Goal: Information Seeking & Learning: Learn about a topic

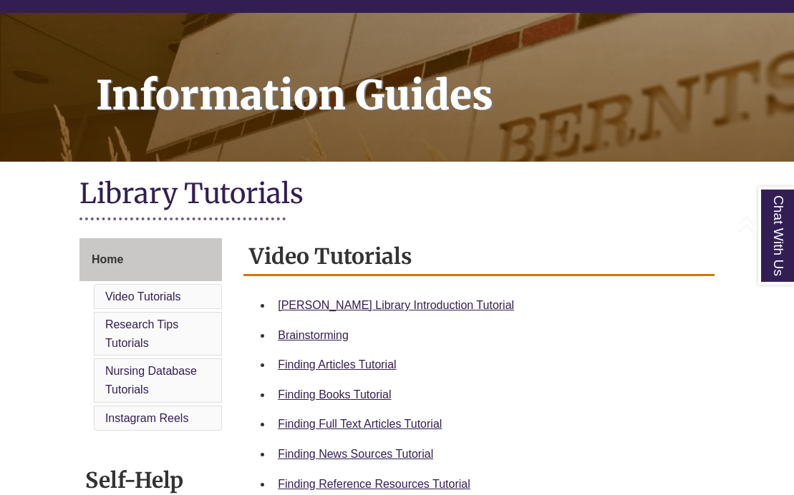
scroll to position [165, 0]
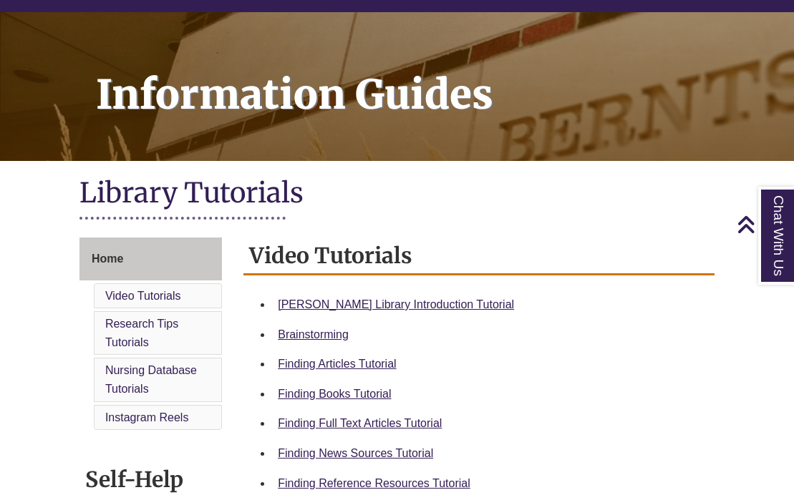
click at [393, 311] on link "Berntsen Library Introduction Tutorial" at bounding box center [396, 304] width 236 height 12
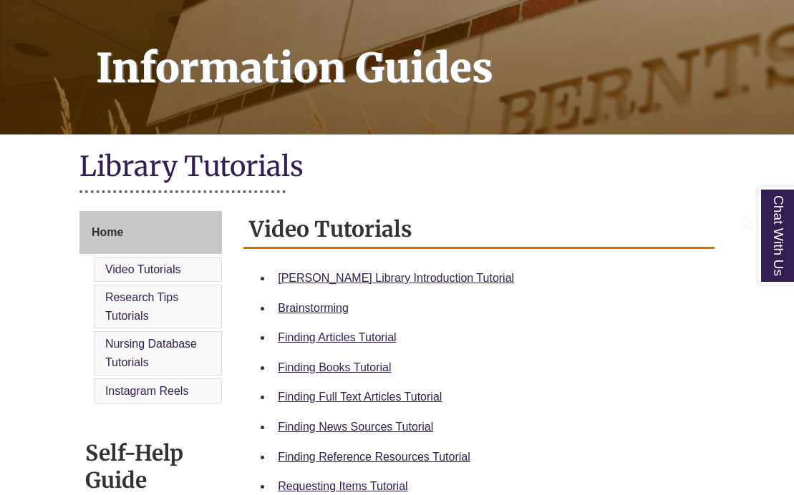
scroll to position [190, 0]
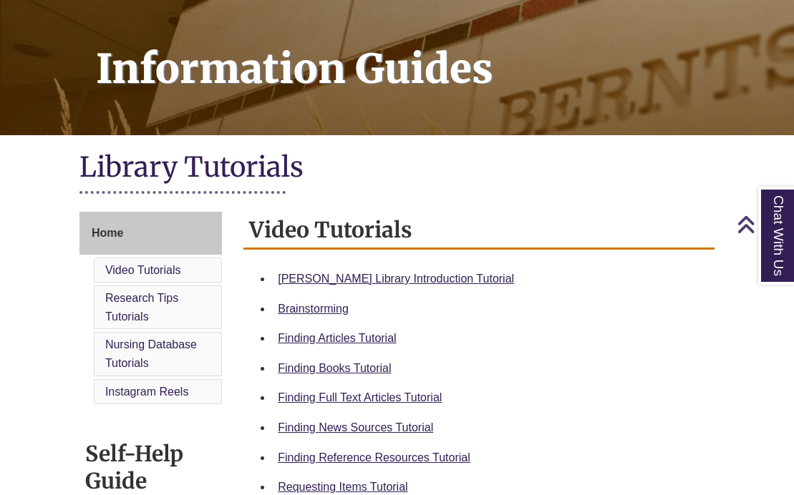
click at [416, 280] on link "[PERSON_NAME] Library Introduction Tutorial" at bounding box center [396, 279] width 236 height 12
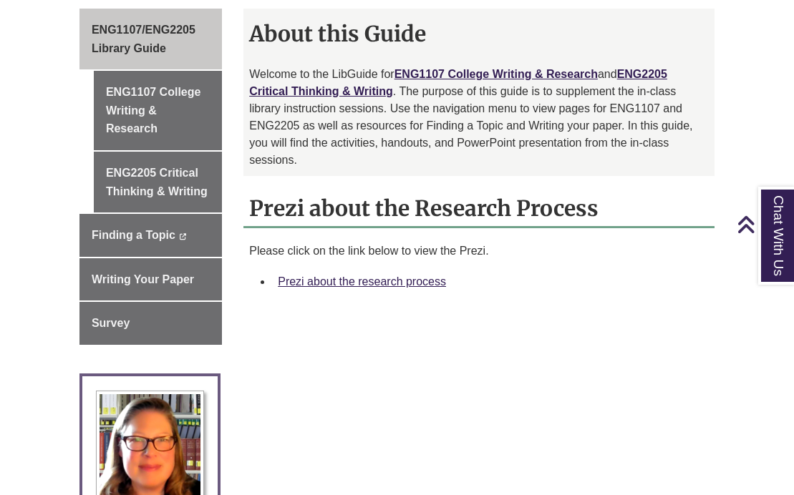
scroll to position [418, 0]
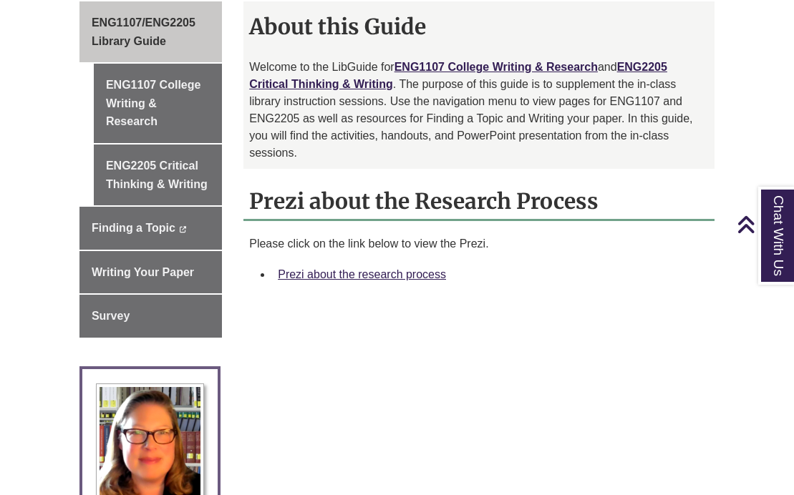
click at [424, 277] on link "Prezi about the research process" at bounding box center [362, 274] width 168 height 12
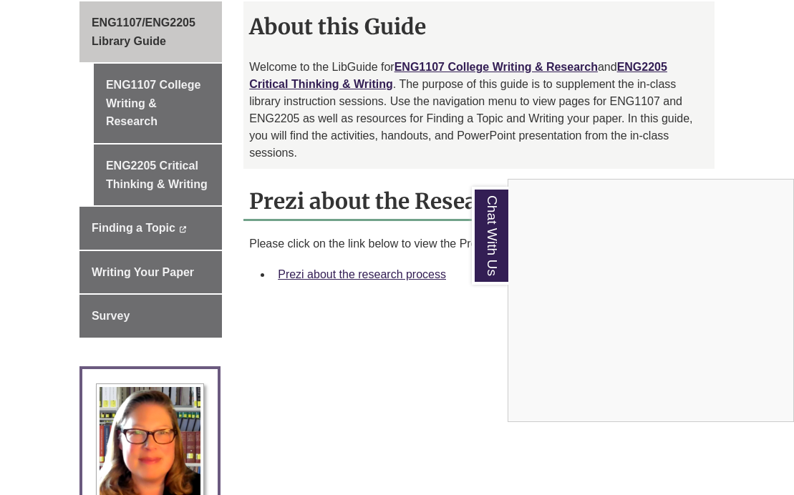
scroll to position [440, 0]
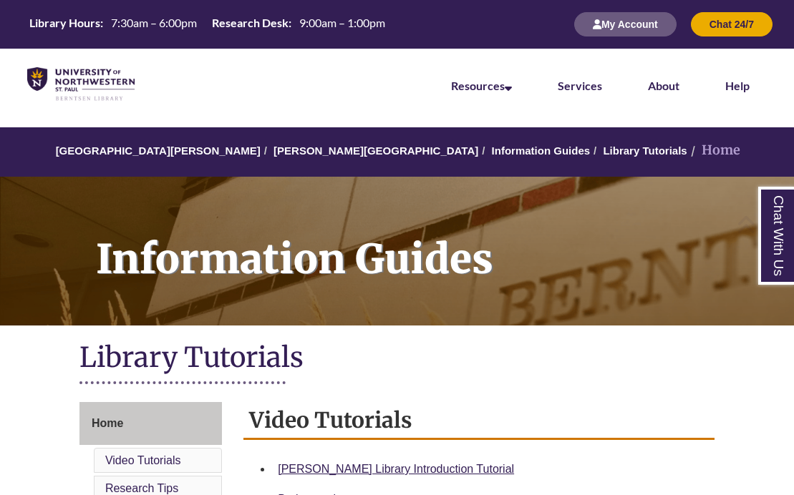
scroll to position [213, 0]
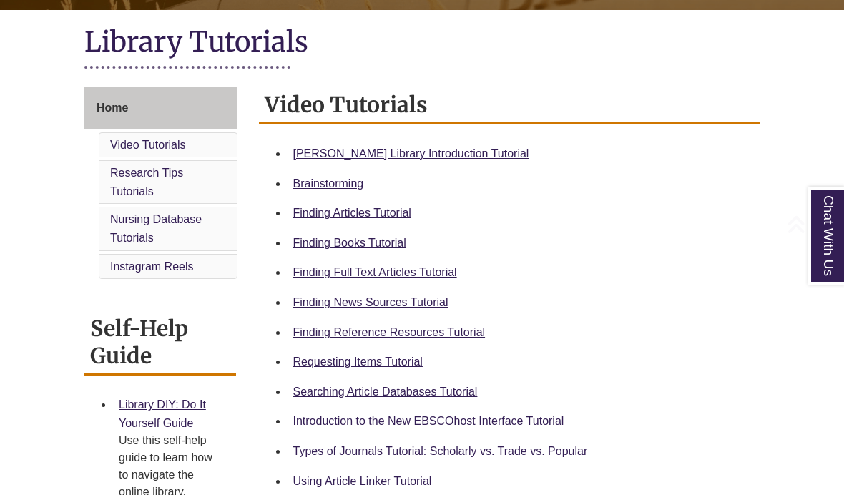
scroll to position [386, 0]
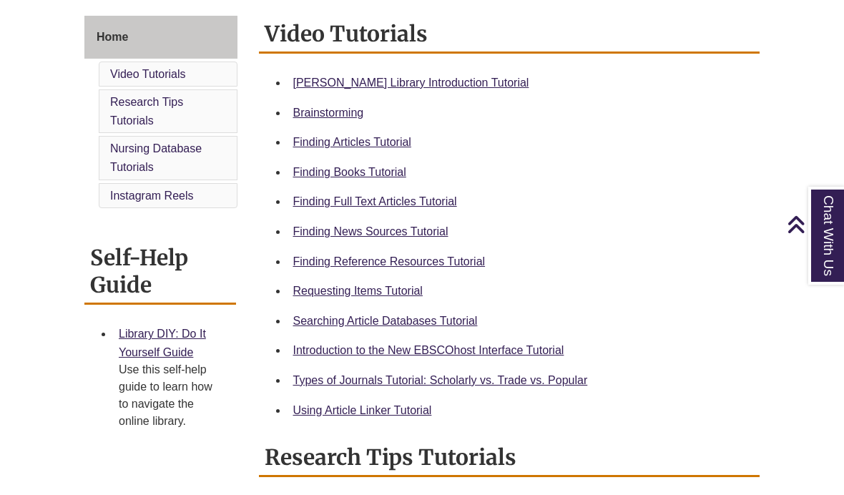
click at [786, 296] on body "Skip to Main Content Library Hours: 7:30am – 6:00pm Research Desk: 9:00am – 1:0…" at bounding box center [422, 467] width 844 height 1707
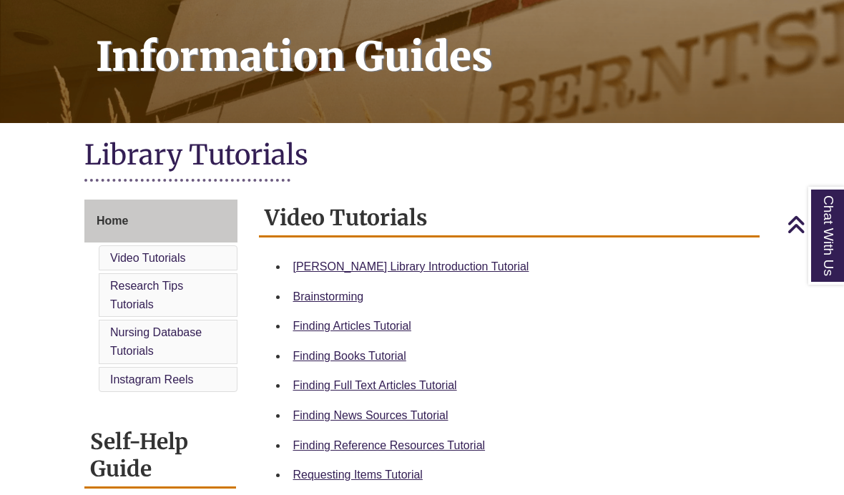
scroll to position [201, 0]
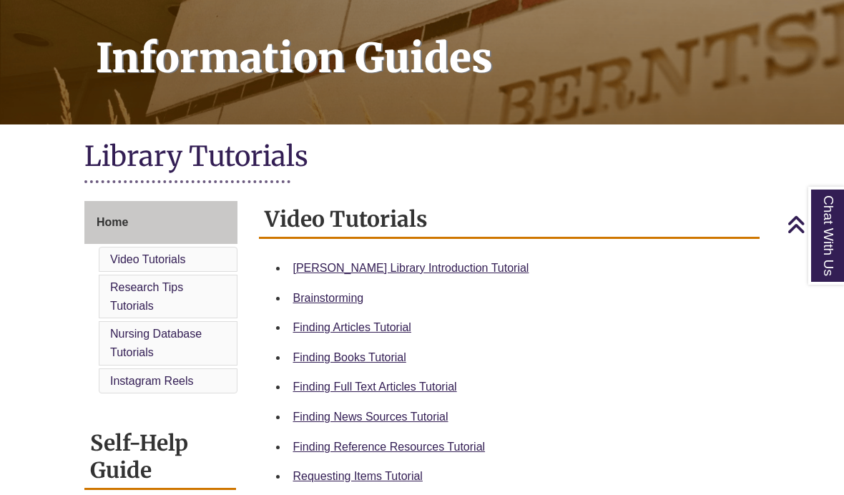
click at [485, 446] on link "Finding Reference Resources Tutorial" at bounding box center [389, 447] width 193 height 12
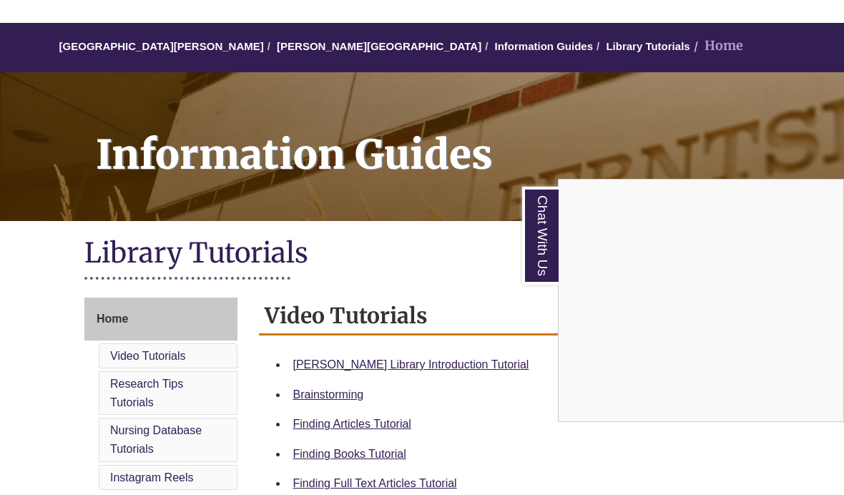
scroll to position [105, 0]
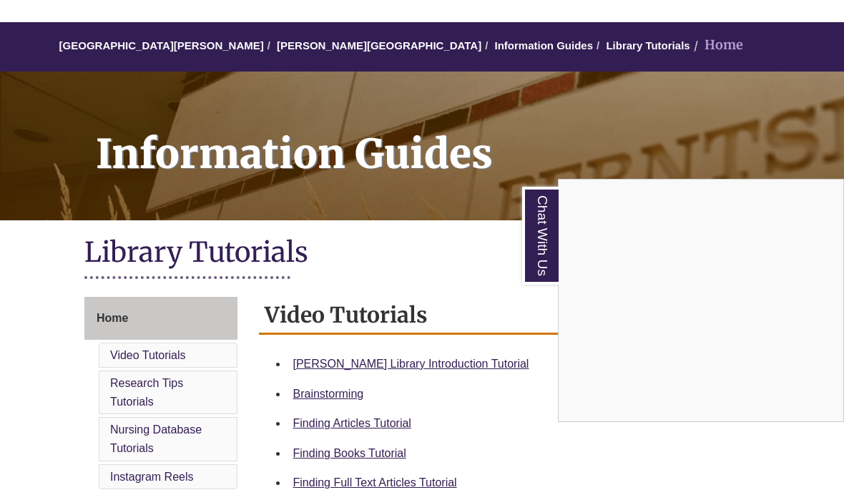
click at [203, 324] on div "Chat With Us" at bounding box center [422, 247] width 844 height 495
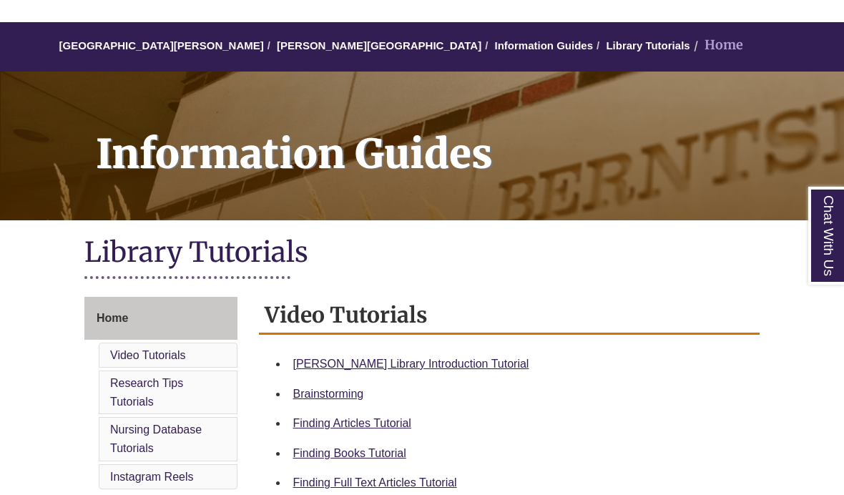
click at [169, 328] on link "Home" at bounding box center [160, 318] width 153 height 43
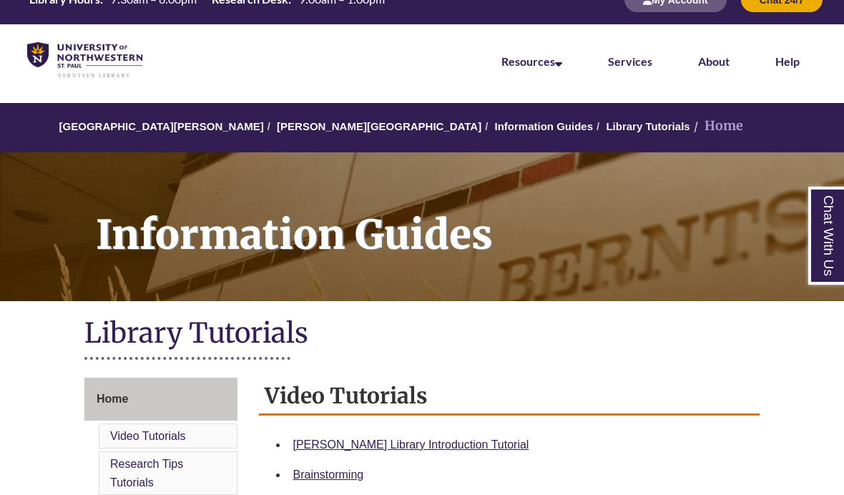
scroll to position [31, 0]
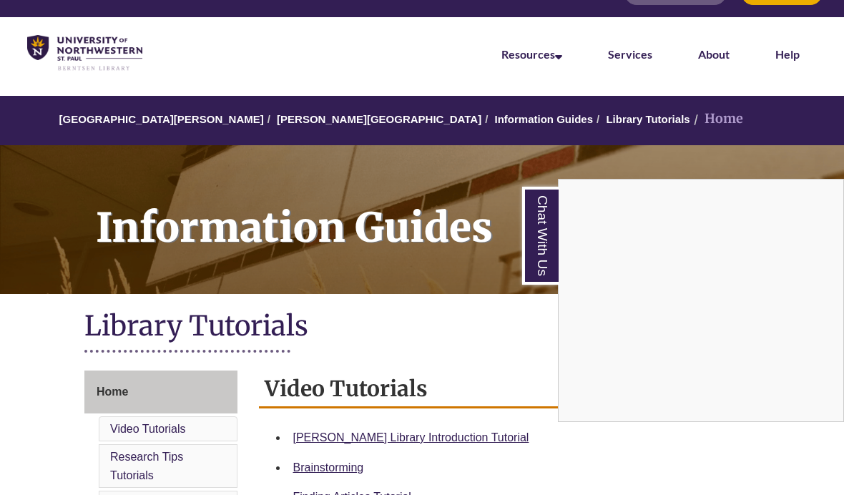
click at [596, 114] on div "Chat With Us" at bounding box center [422, 247] width 844 height 495
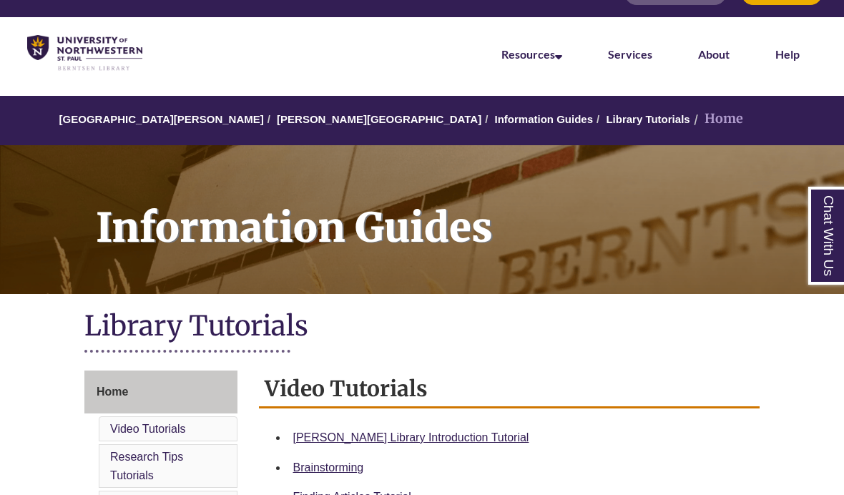
click at [691, 115] on li "Home" at bounding box center [717, 119] width 53 height 21
click at [0, 0] on link "Databases & Articles" at bounding box center [0, 0] width 0 height 0
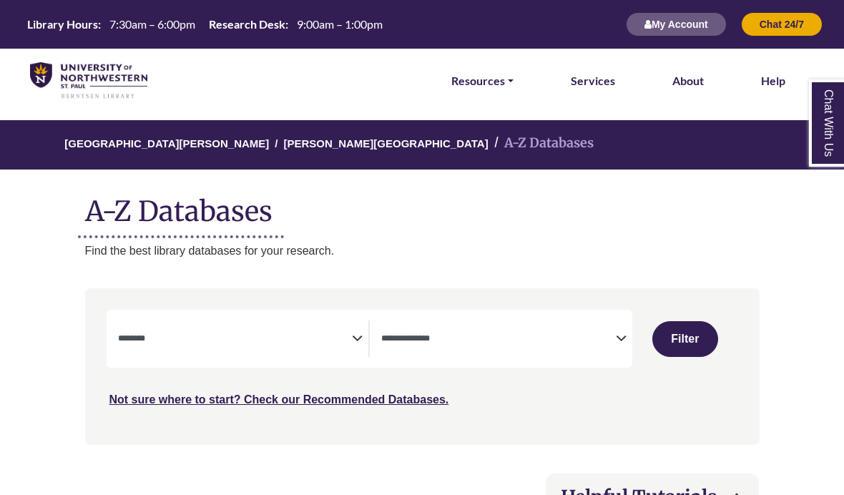
select select "Database Subject Filter"
select select "Database Types Filter"
select select "Database Subject Filter"
click at [482, 355] on span "Search filters" at bounding box center [498, 339] width 235 height 36
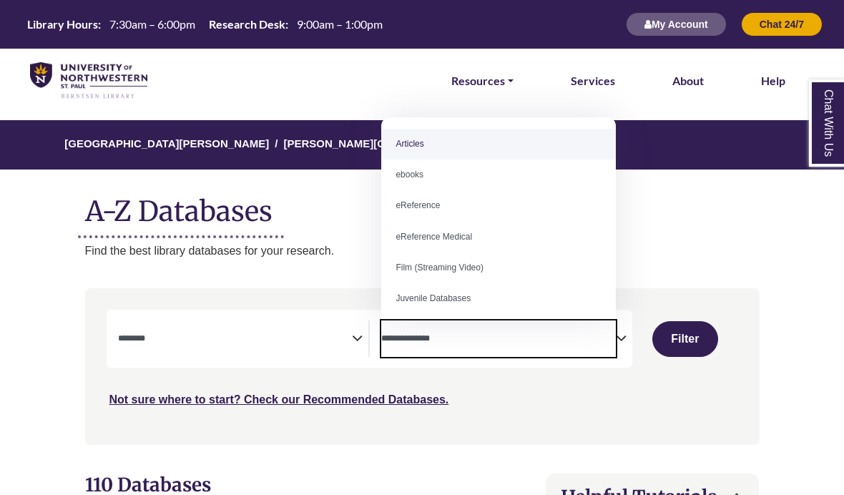
select select "*****"
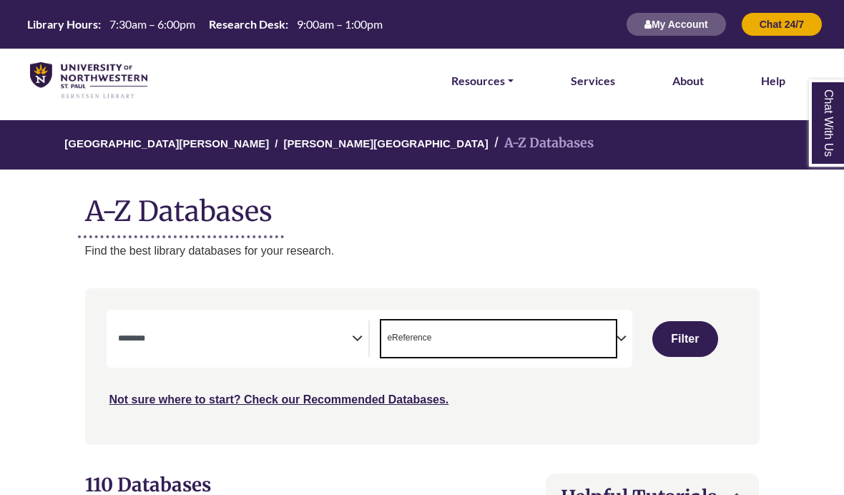
click at [316, 341] on textarea "Search" at bounding box center [235, 339] width 235 height 11
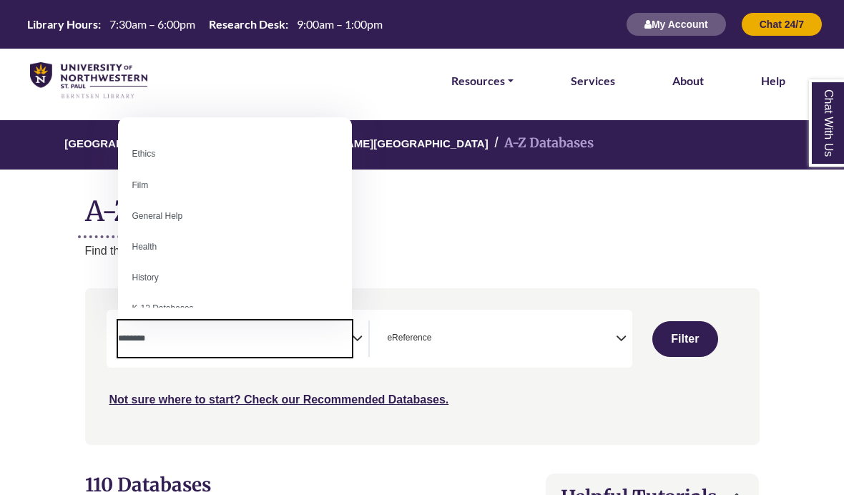
scroll to position [547, 0]
select select "*****"
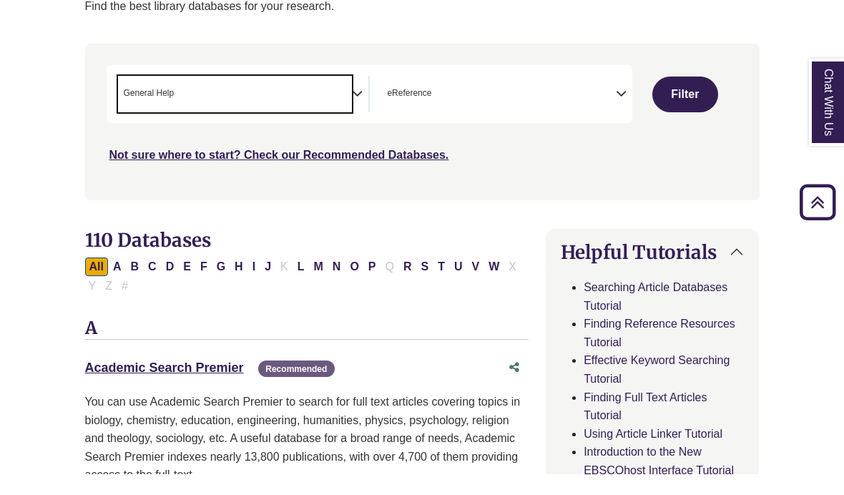
click at [683, 99] on button "Filter" at bounding box center [686, 115] width 66 height 36
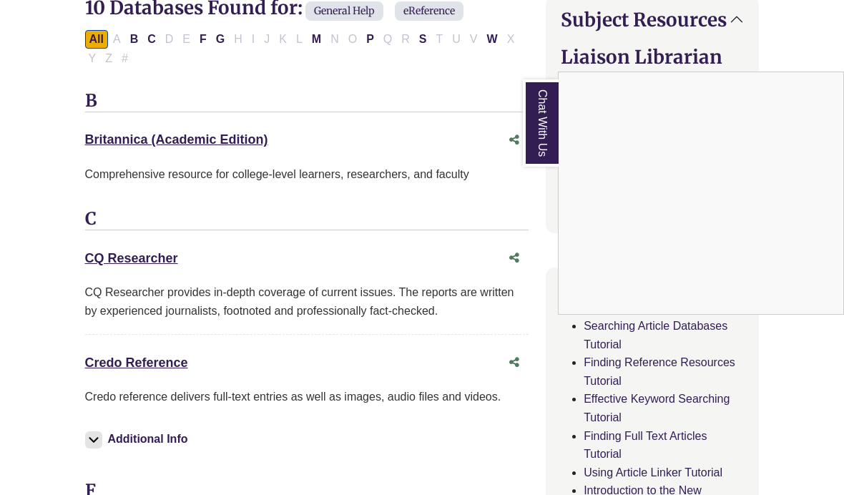
scroll to position [494, 0]
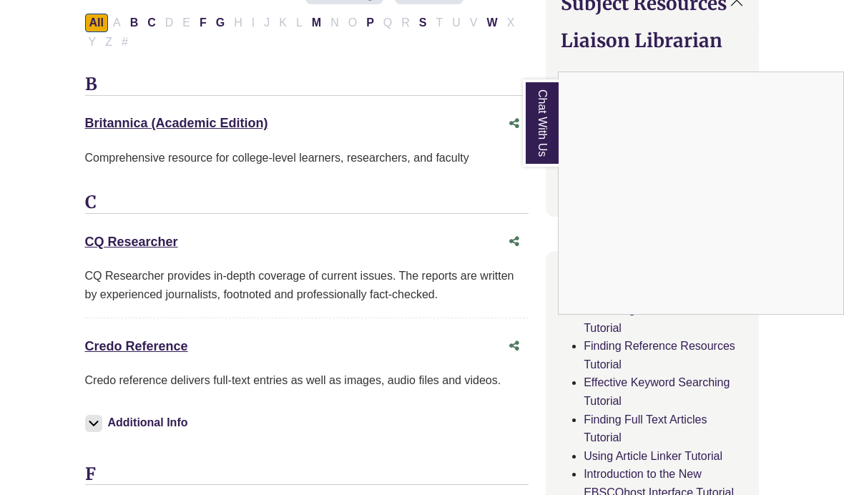
click at [163, 341] on div "Chat With Us" at bounding box center [422, 247] width 844 height 495
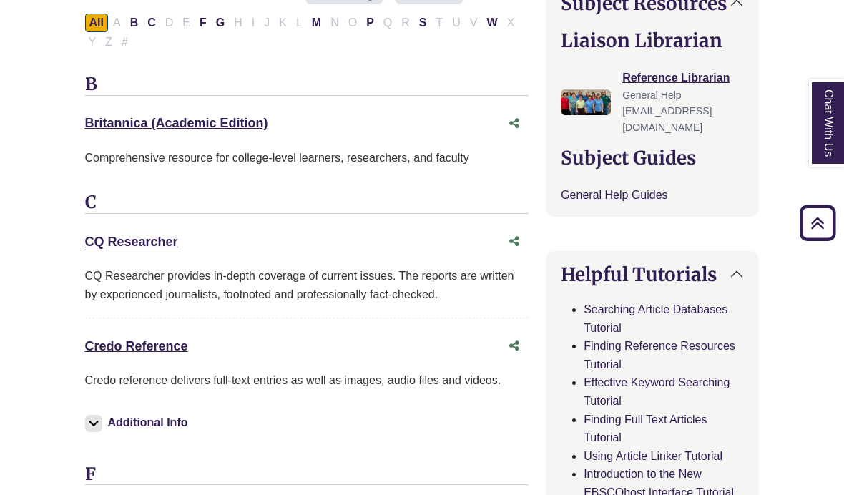
click at [167, 348] on link "Credo Reference This link opens in a new window" at bounding box center [136, 346] width 103 height 14
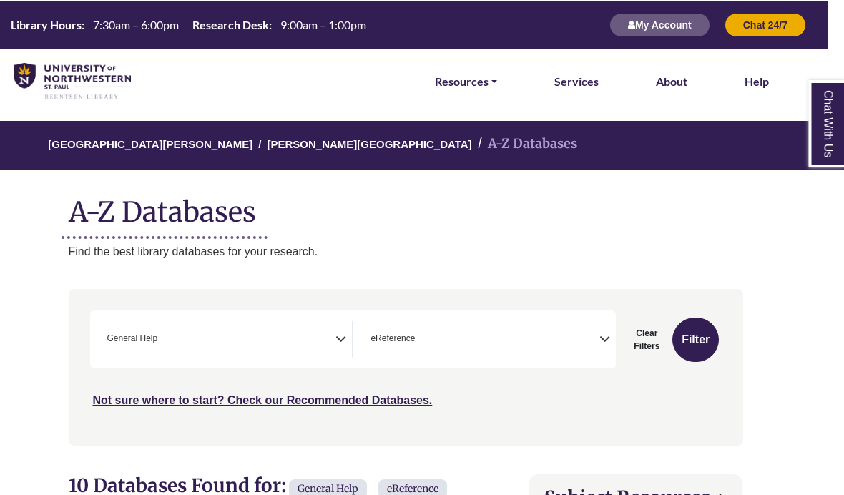
scroll to position [0, 16]
